Goal: Information Seeking & Learning: Learn about a topic

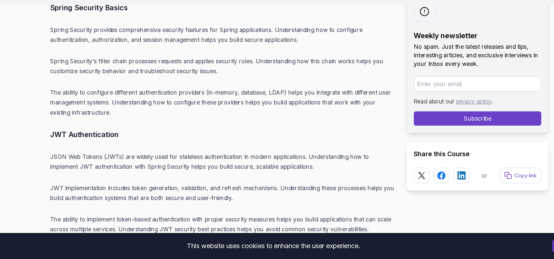
scroll to position [4723, 0]
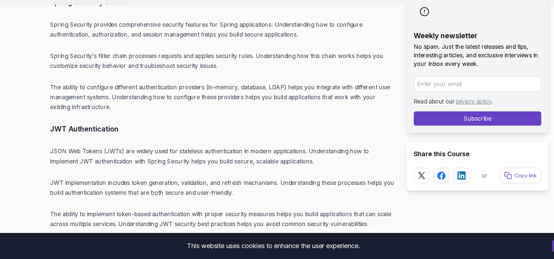
click at [128, 155] on p "JSON Web Tokens (JWTs) are widely used for stateless authentication in modern a…" at bounding box center [205, 164] width 319 height 18
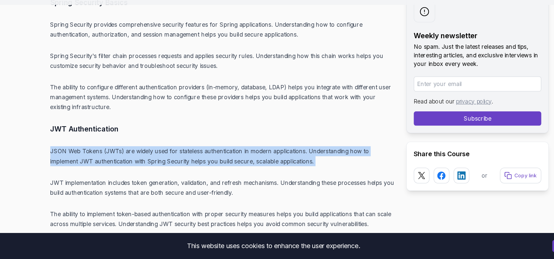
click at [128, 155] on p "JSON Web Tokens (JWTs) are widely used for stateless authentication in modern a…" at bounding box center [205, 164] width 319 height 18
click at [154, 155] on p "JSON Web Tokens (JWTs) are widely used for stateless authentication in modern a…" at bounding box center [205, 164] width 319 height 18
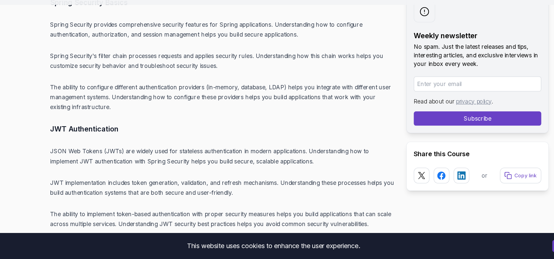
click at [189, 155] on p "JSON Web Tokens (JWTs) are widely used for stateless authentication in modern a…" at bounding box center [205, 164] width 319 height 18
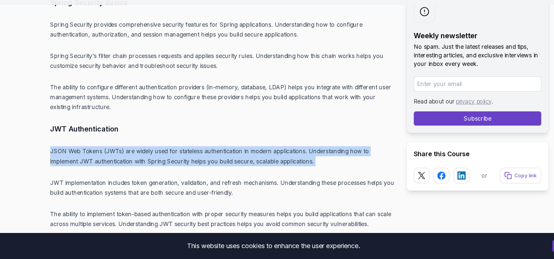
click at [189, 155] on p "JSON Web Tokens (JWTs) are widely used for stateless authentication in modern a…" at bounding box center [205, 164] width 319 height 18
click at [213, 155] on p "JSON Web Tokens (JWTs) are widely used for stateless authentication in modern a…" at bounding box center [205, 164] width 319 height 18
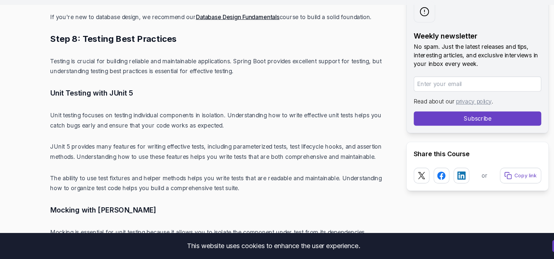
scroll to position [5737, 0]
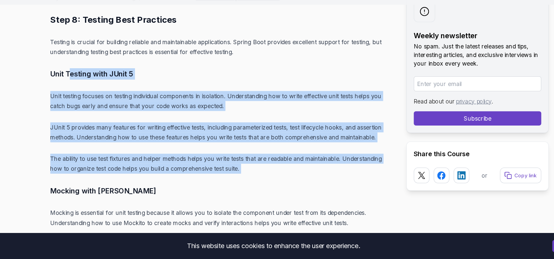
drag, startPoint x: 219, startPoint y: 127, endPoint x: 66, endPoint y: 28, distance: 182.9
click at [173, 132] on p "JUnit 5 provides many features for writing effective tests, including parameter…" at bounding box center [205, 141] width 319 height 18
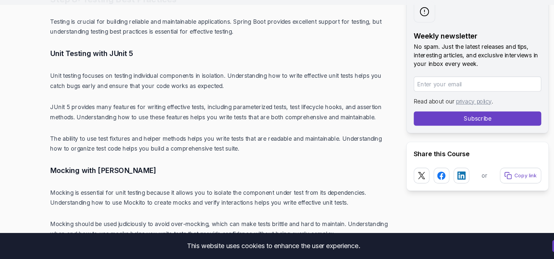
scroll to position [5786, 0]
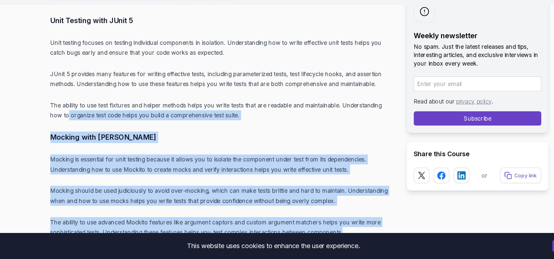
drag, startPoint x: 331, startPoint y: 181, endPoint x: 51, endPoint y: 72, distance: 300.1
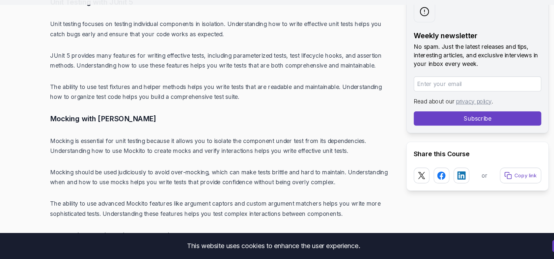
scroll to position [5840, 0]
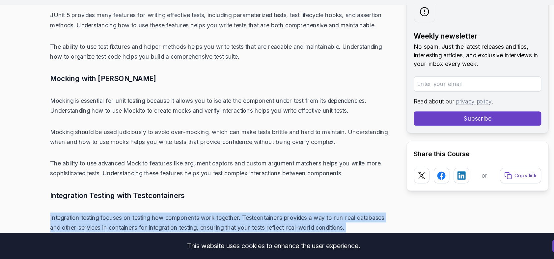
click at [154, 195] on h3 "Integration Testing with Testcontainers" at bounding box center [205, 200] width 319 height 11
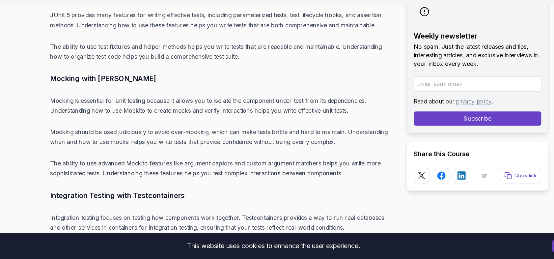
click at [154, 195] on h3 "Integration Testing with Testcontainers" at bounding box center [205, 200] width 319 height 11
click at [180, 195] on h3 "Integration Testing with Testcontainers" at bounding box center [205, 200] width 319 height 11
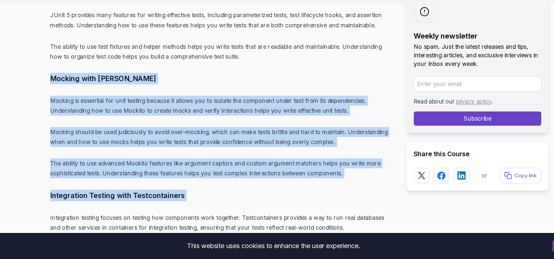
drag, startPoint x: 180, startPoint y: 146, endPoint x: 49, endPoint y: 28, distance: 176.2
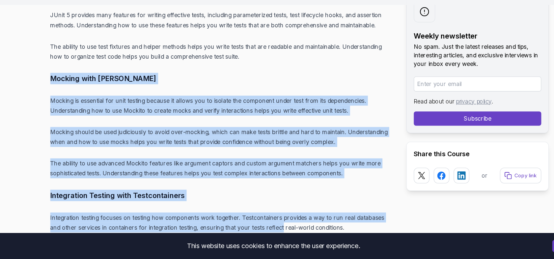
drag, startPoint x: 49, startPoint y: 28, endPoint x: 233, endPoint y: 169, distance: 232.1
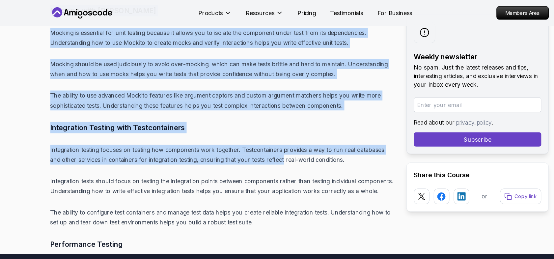
scroll to position [5909, 0]
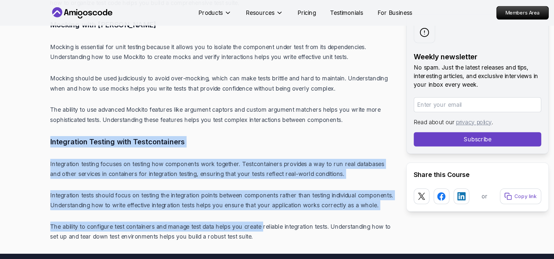
drag, startPoint x: 242, startPoint y: 151, endPoint x: 42, endPoint y: 78, distance: 213.2
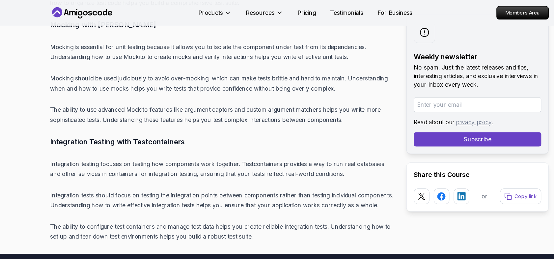
click at [113, 126] on h3 "Integration Testing with Testcontainers" at bounding box center [205, 131] width 319 height 11
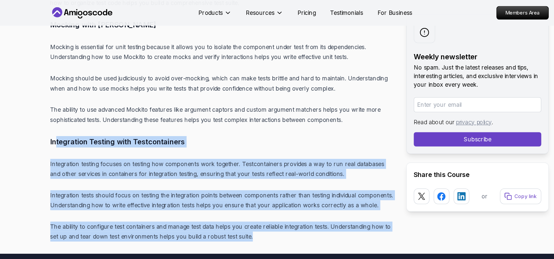
drag, startPoint x: 243, startPoint y: 164, endPoint x: 50, endPoint y: 78, distance: 210.4
click at [192, 176] on p "Integration tests should focus on testing the integration points between compon…" at bounding box center [205, 185] width 319 height 18
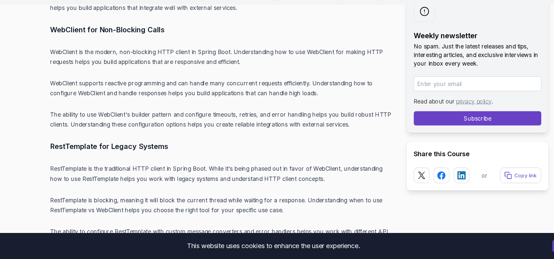
scroll to position [6363, 0]
